Goal: Use online tool/utility: Utilize a website feature to perform a specific function

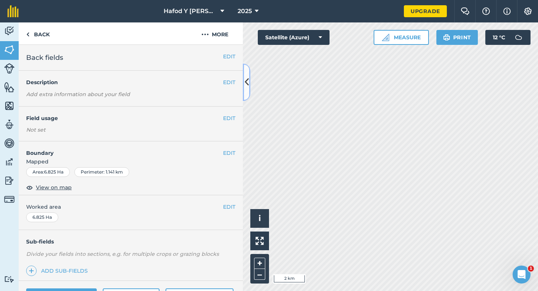
click at [245, 80] on icon at bounding box center [247, 81] width 4 height 13
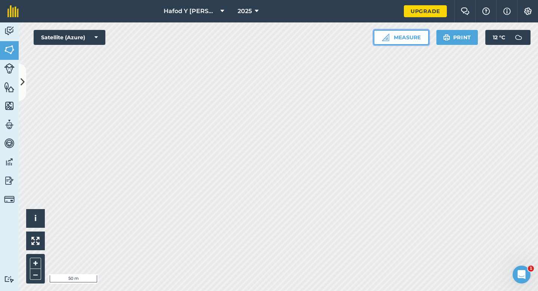
click at [400, 41] on button "Measure" at bounding box center [401, 37] width 55 height 15
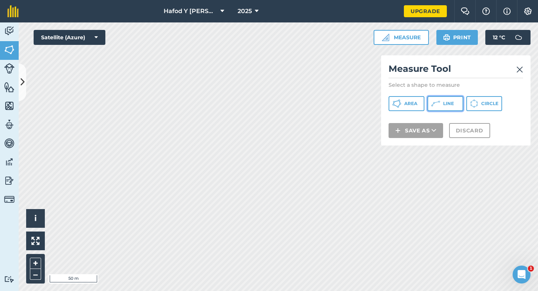
click at [439, 105] on icon at bounding box center [435, 103] width 9 height 9
click at [519, 72] on img at bounding box center [519, 69] width 7 height 9
